Goal: Task Accomplishment & Management: Manage account settings

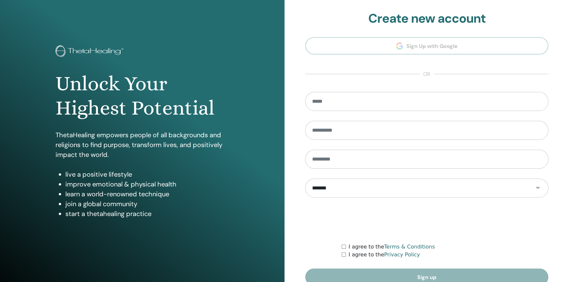
type input "**********"
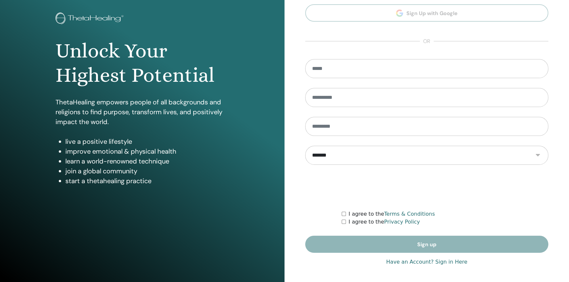
click at [406, 263] on link "Have an Account? Sign in Here" at bounding box center [426, 262] width 81 height 8
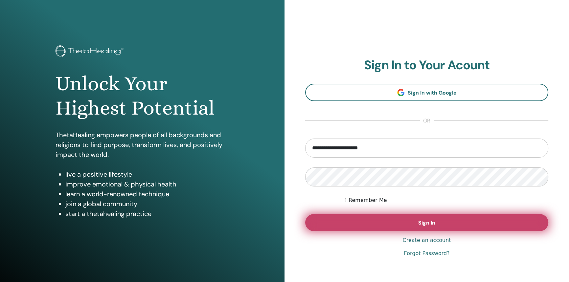
click at [400, 221] on button "Sign In" at bounding box center [426, 222] width 243 height 17
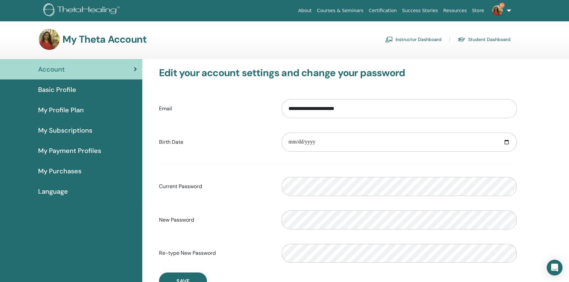
click at [429, 37] on link "Instructor Dashboard" at bounding box center [413, 39] width 57 height 11
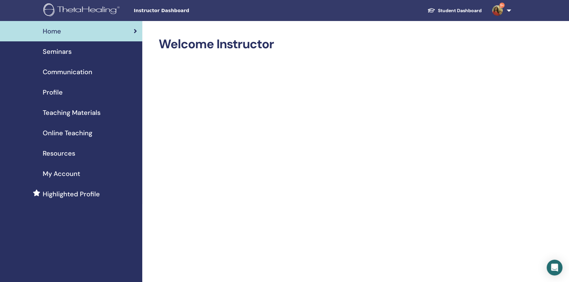
click at [102, 52] on div "Seminars" at bounding box center [71, 52] width 132 height 10
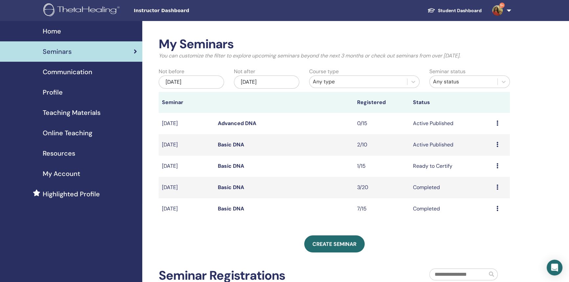
click at [497, 145] on icon at bounding box center [498, 144] width 2 height 5
click at [489, 171] on link "Attendees" at bounding box center [484, 170] width 25 height 7
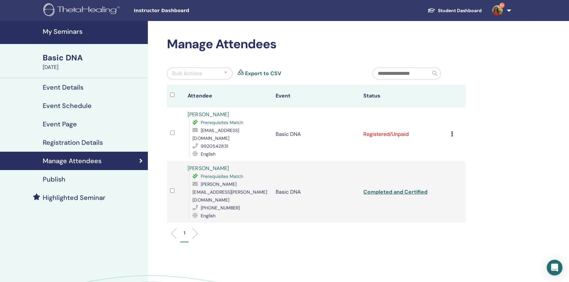
click at [454, 130] on div "Cancel Registration Do not auto-certify Mark as Paid Mark as Unpaid Mark as Abs…" at bounding box center [456, 134] width 11 height 8
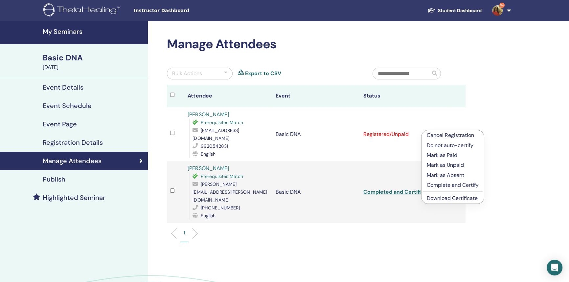
click at [460, 185] on p "Complete and Certify" at bounding box center [453, 185] width 52 height 8
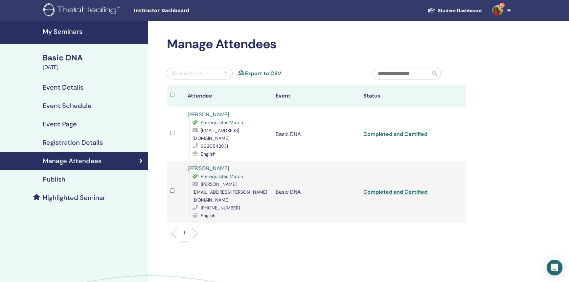
click at [392, 132] on link "Completed and Certified" at bounding box center [396, 134] width 64 height 7
click at [84, 141] on h4 "Registration Details" at bounding box center [73, 143] width 60 height 8
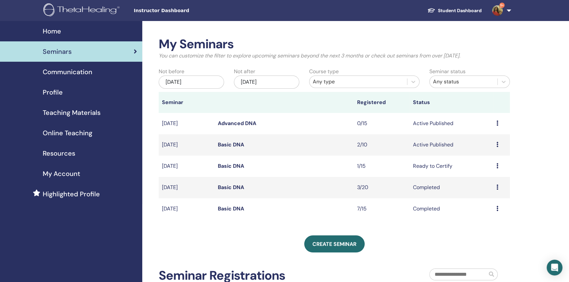
click at [68, 35] on div "Home" at bounding box center [71, 31] width 132 height 10
